Goal: Navigation & Orientation: Find specific page/section

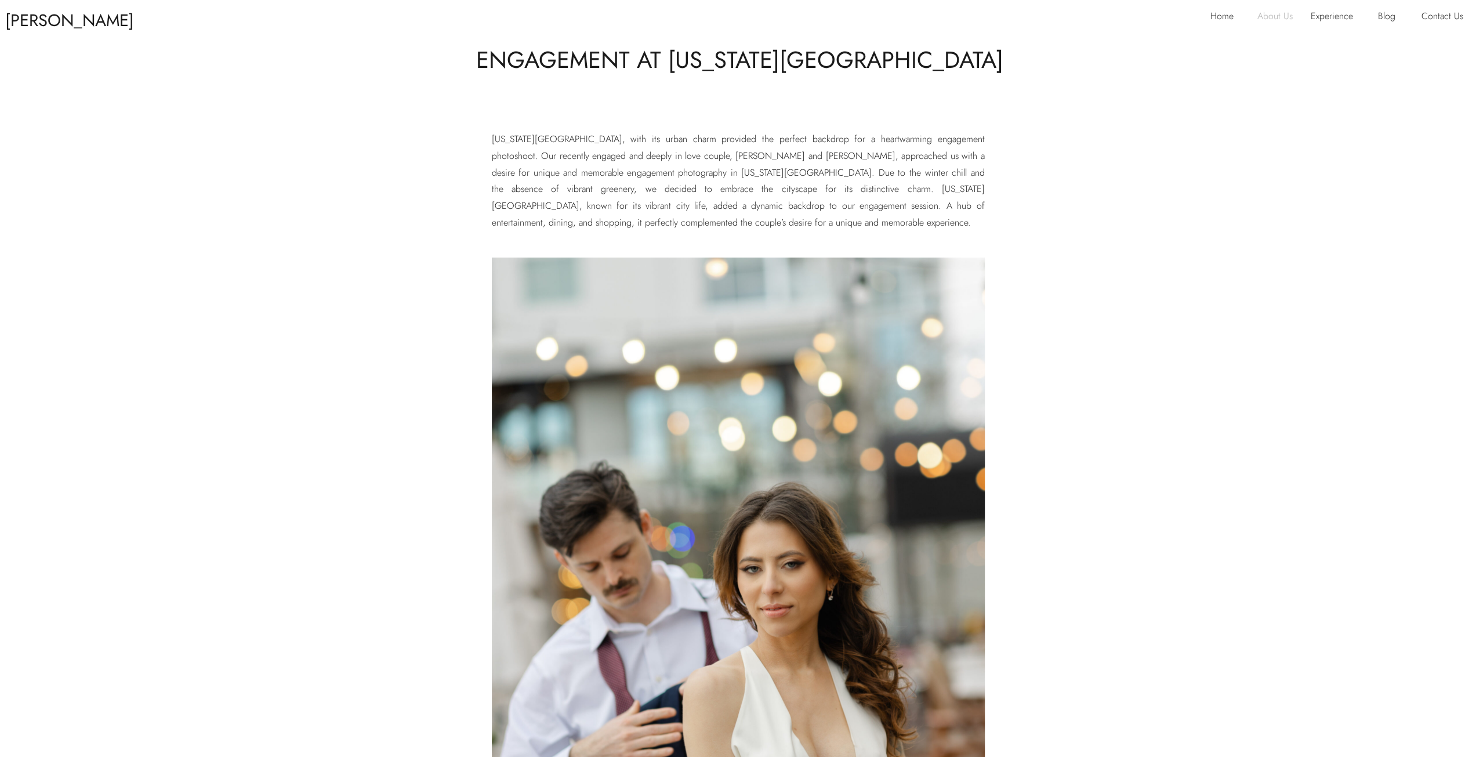
click at [1269, 14] on p "About Us" at bounding box center [1280, 17] width 45 height 19
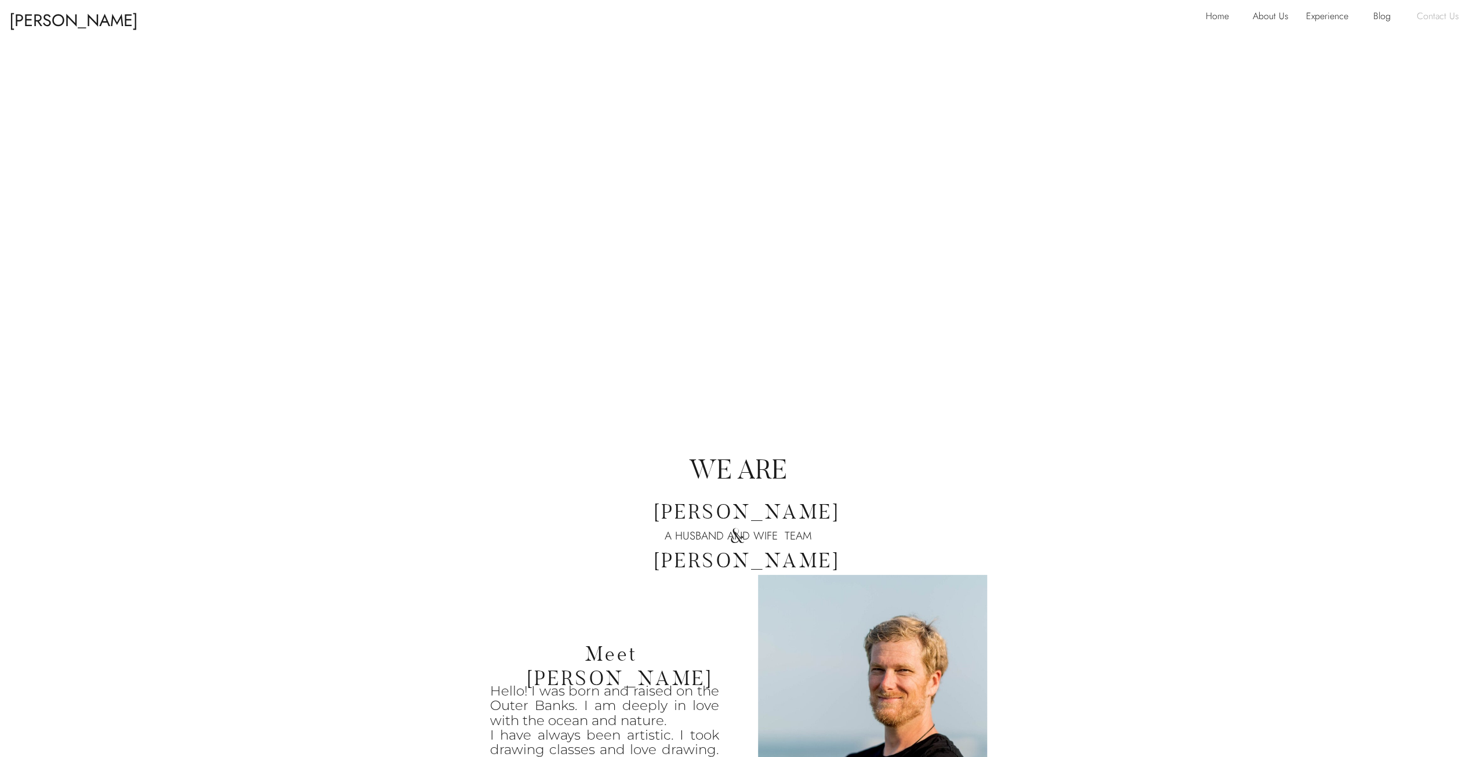
click at [1447, 13] on p "Contact Us" at bounding box center [1441, 17] width 49 height 19
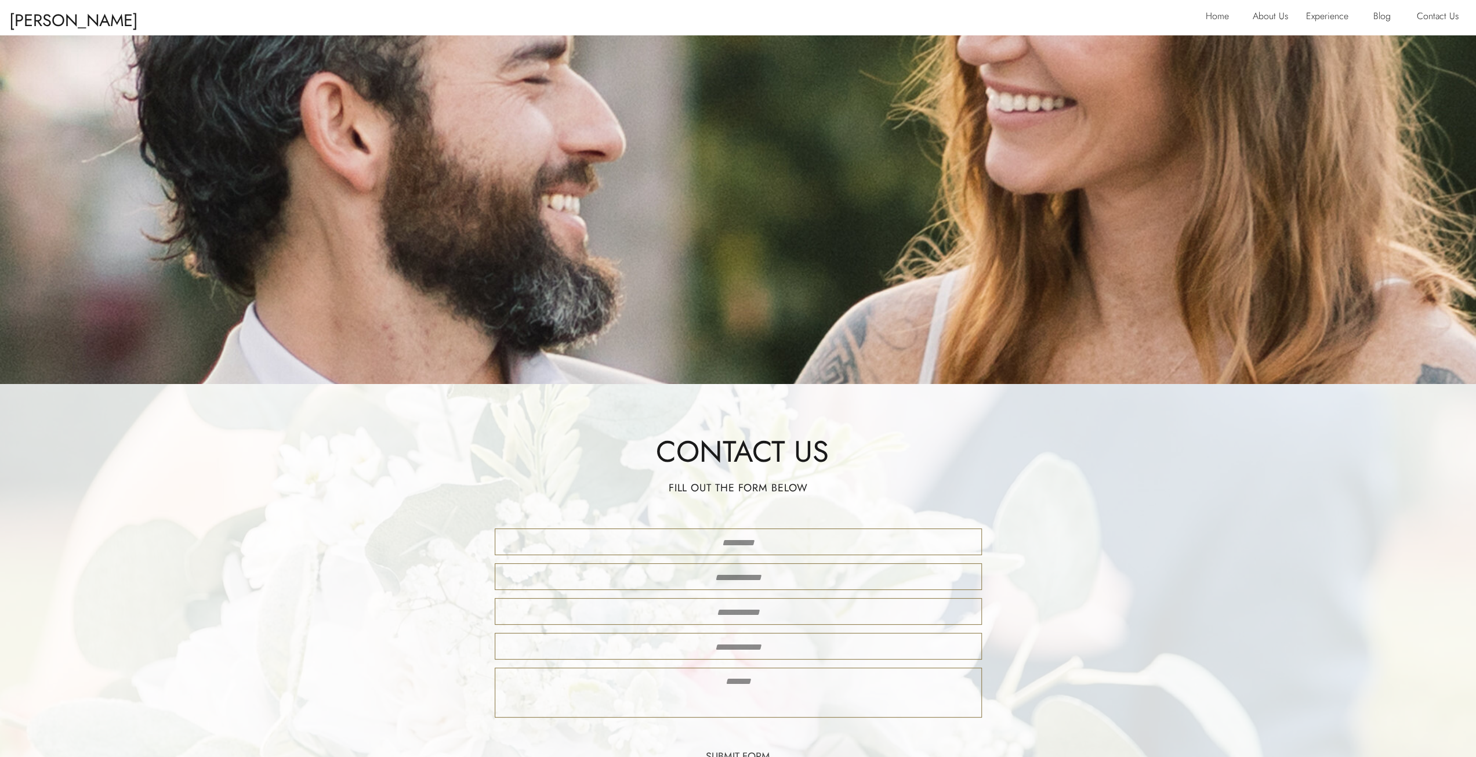
click at [1204, 25] on div "Glenn & Nadya CONTACT EXPERIENCE BLOG ABOUT US HOME HAVE A LOOK AROUND... Glenn…" at bounding box center [738, 705] width 1476 height 1410
click at [1214, 14] on p "Home" at bounding box center [1221, 17] width 30 height 19
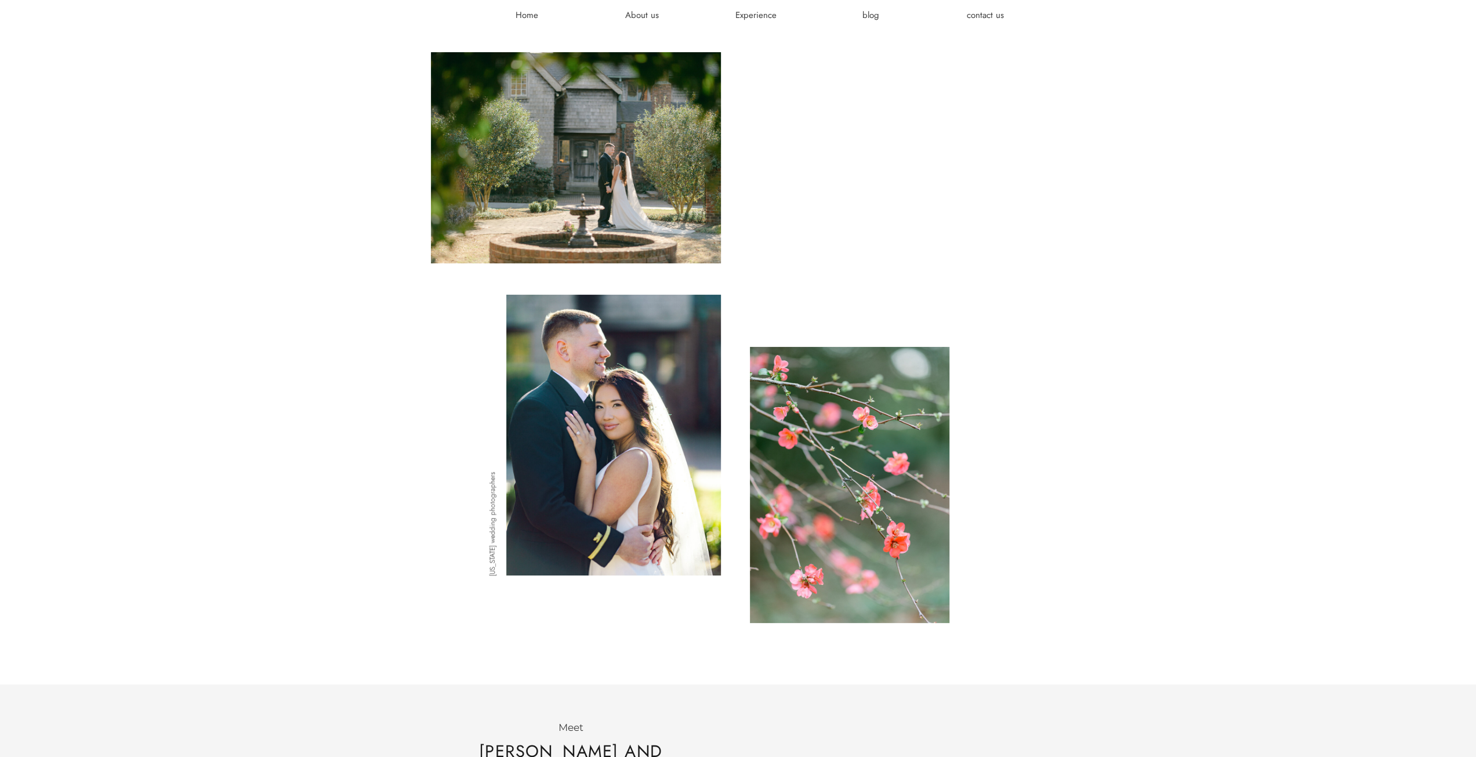
scroll to position [928, 0]
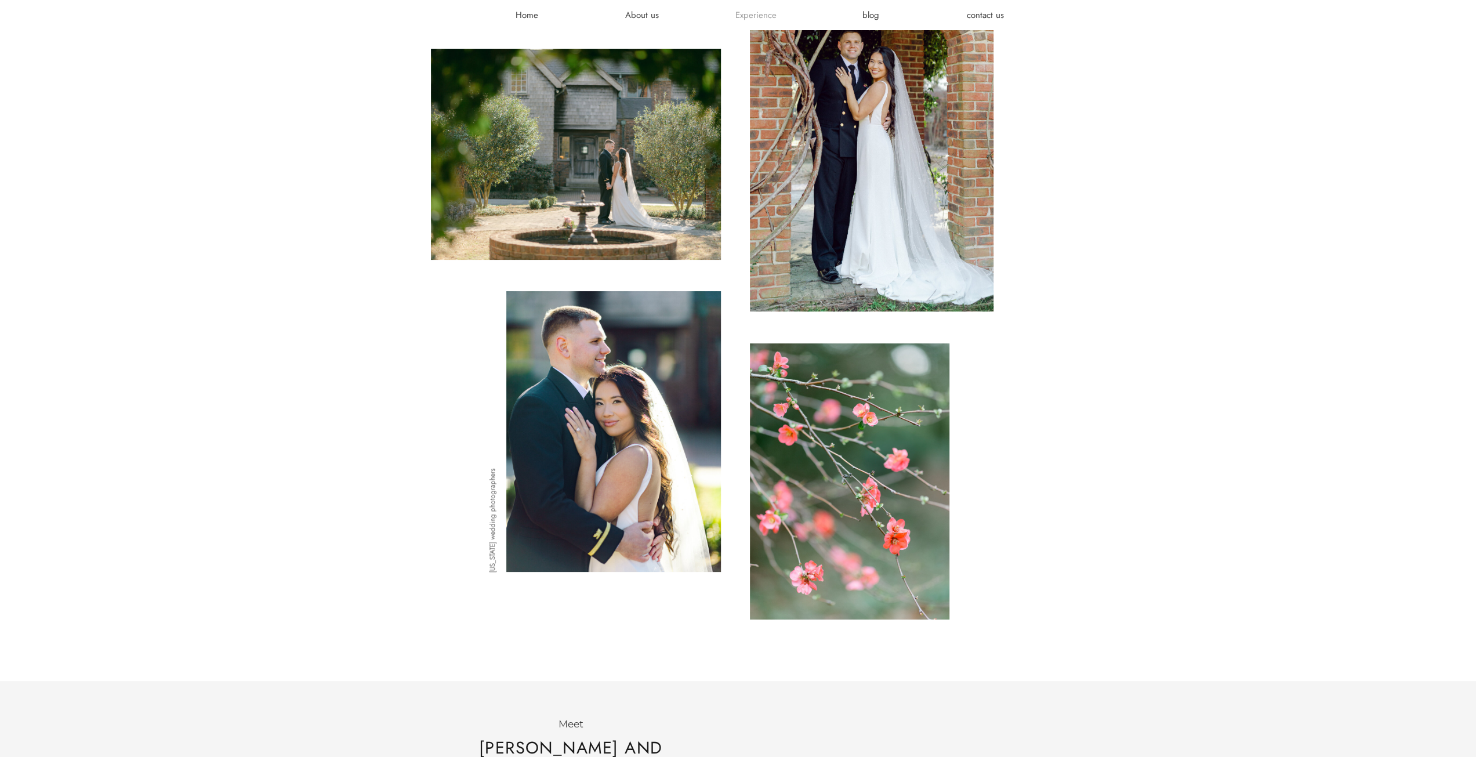
click at [761, 12] on h3 "Experience" at bounding box center [757, 15] width 70 height 12
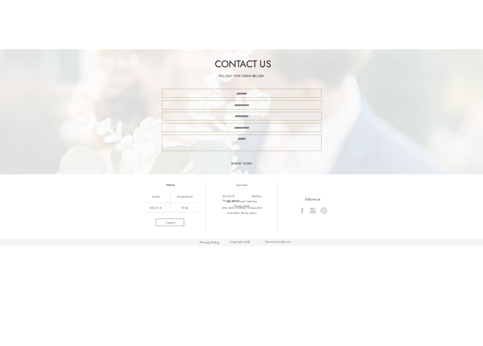
scroll to position [2225, 0]
